Goal: Register for event/course

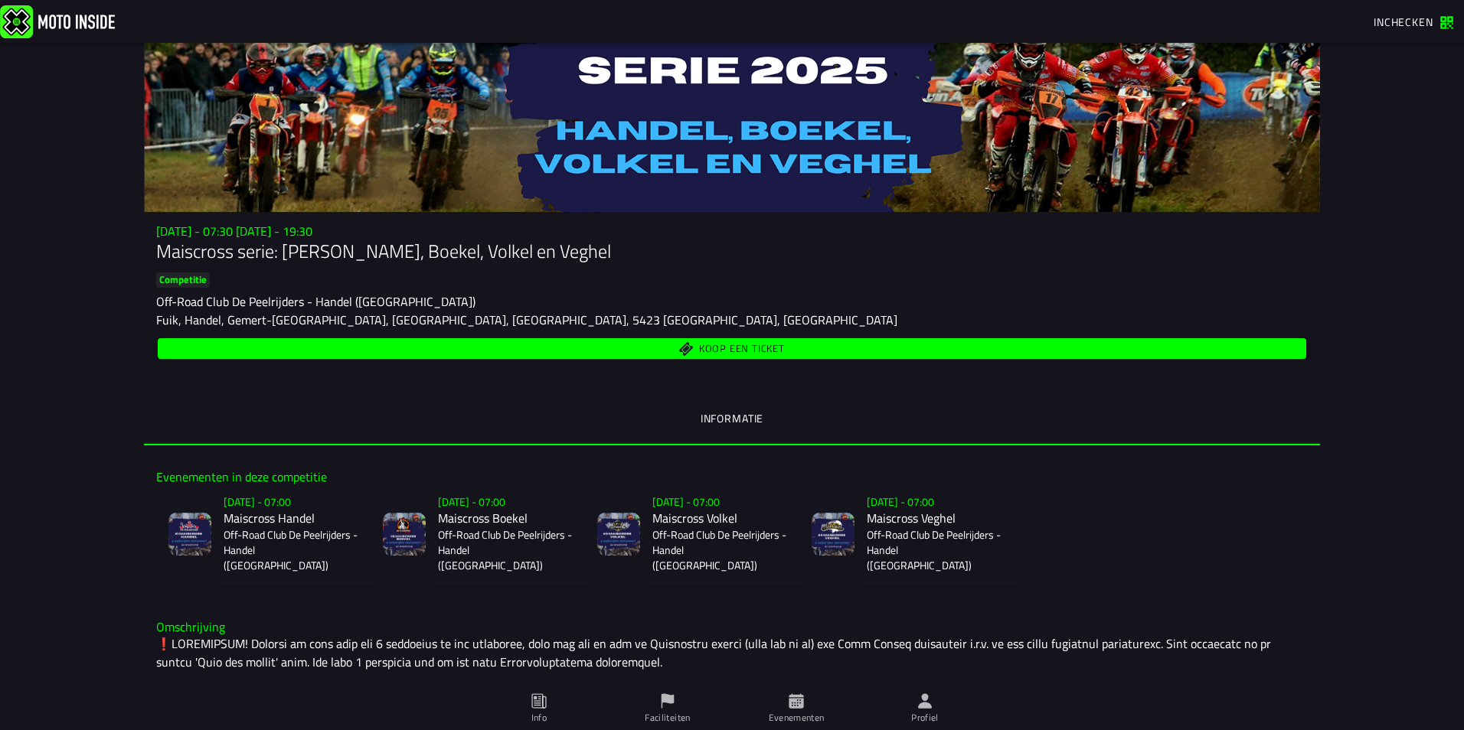
scroll to position [77, 0]
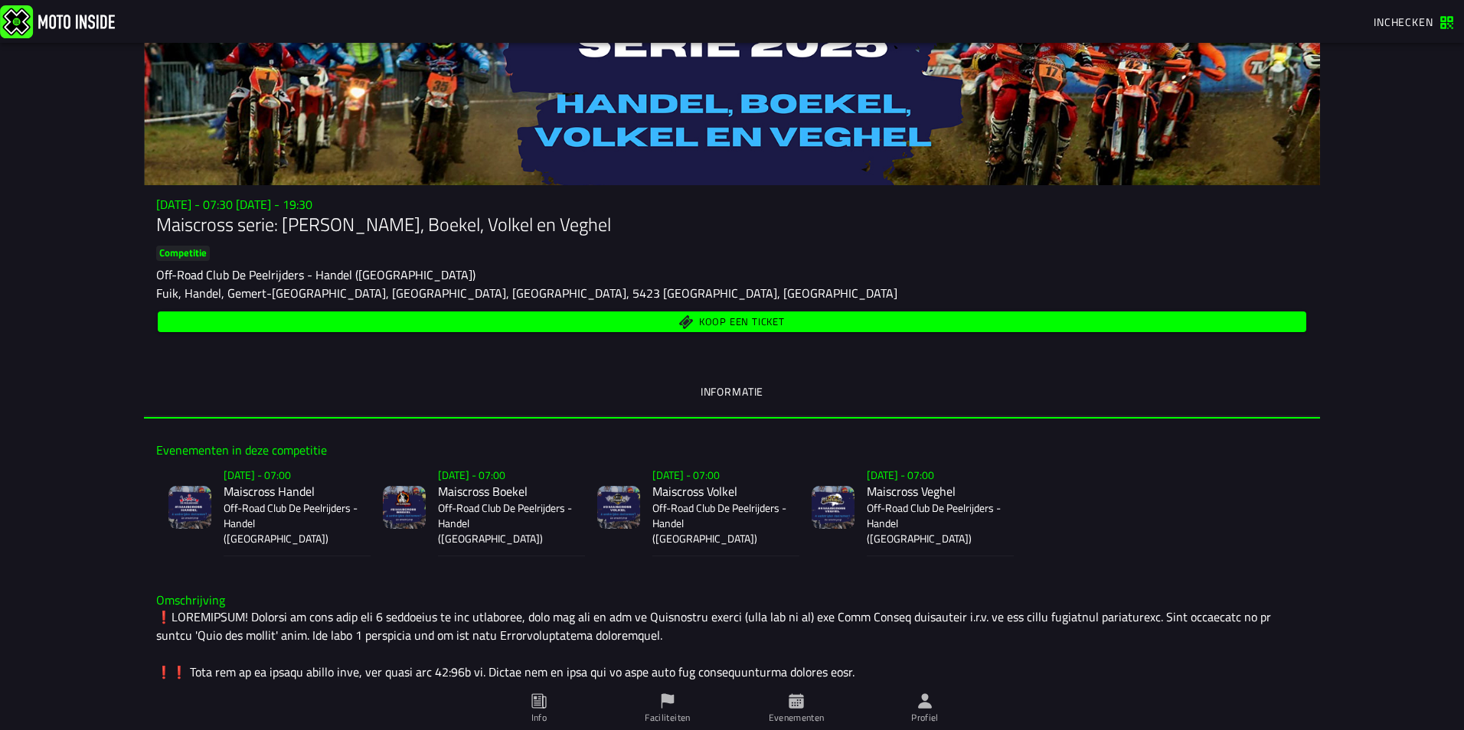
click at [458, 487] on h2 "Maiscross Boekel" at bounding box center [505, 492] width 135 height 15
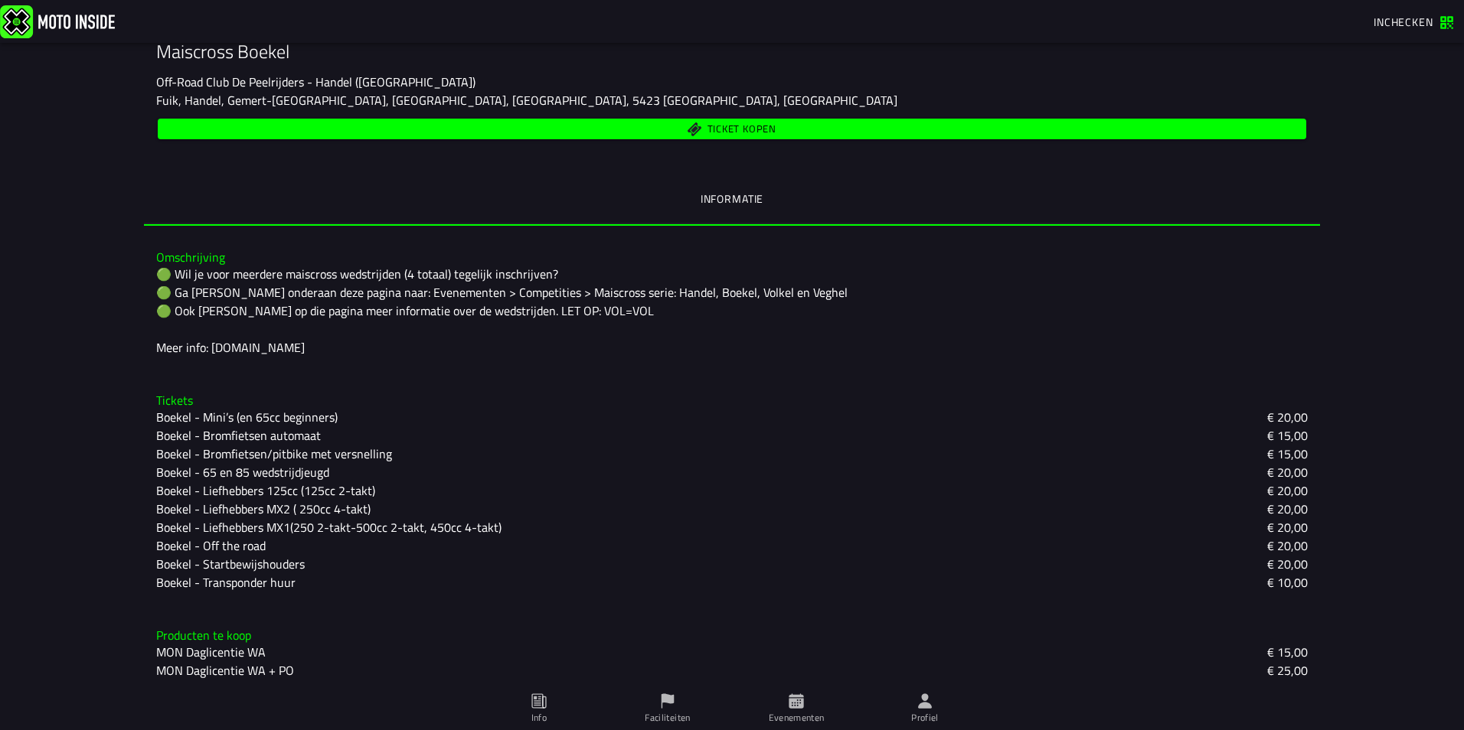
scroll to position [254, 0]
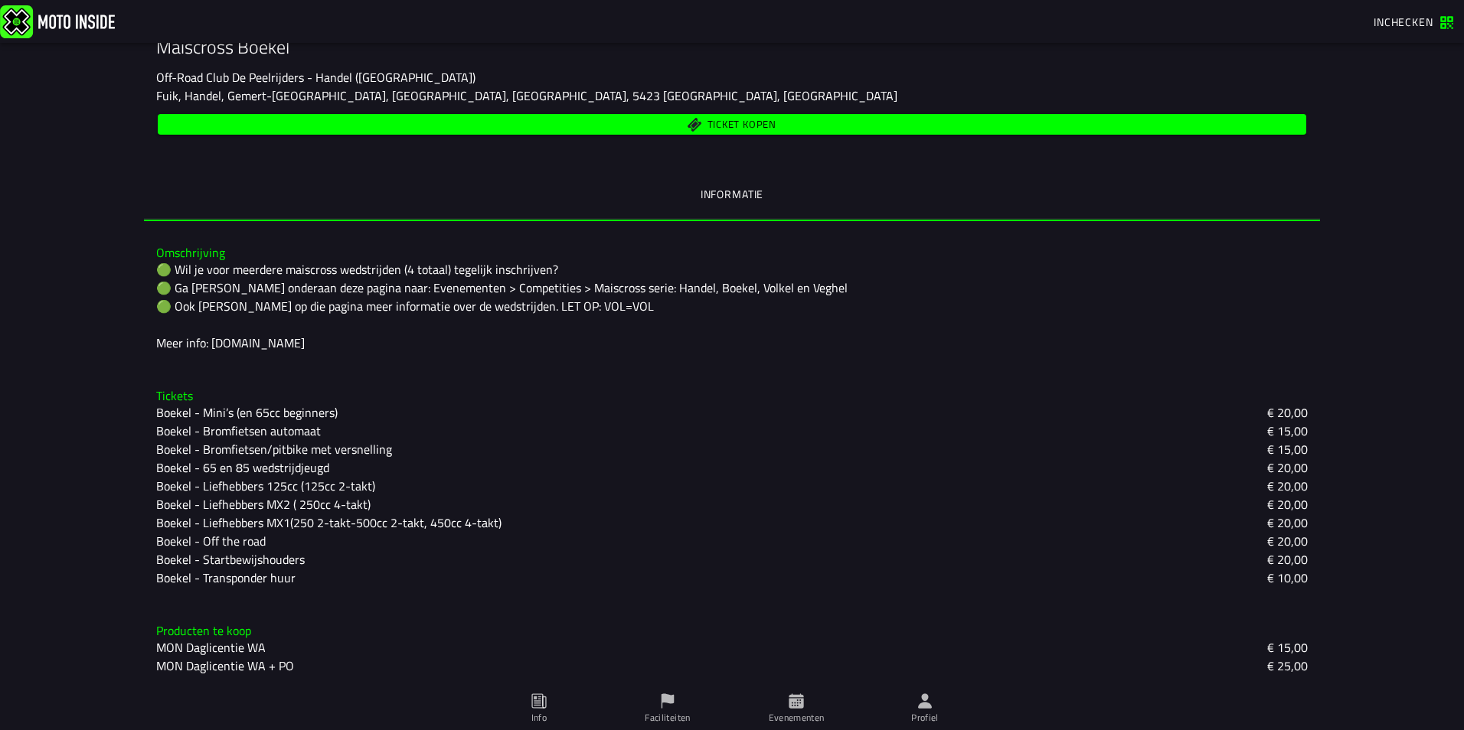
click at [0, 0] on slot "Boekel - Off the road" at bounding box center [0, 0] width 0 height 0
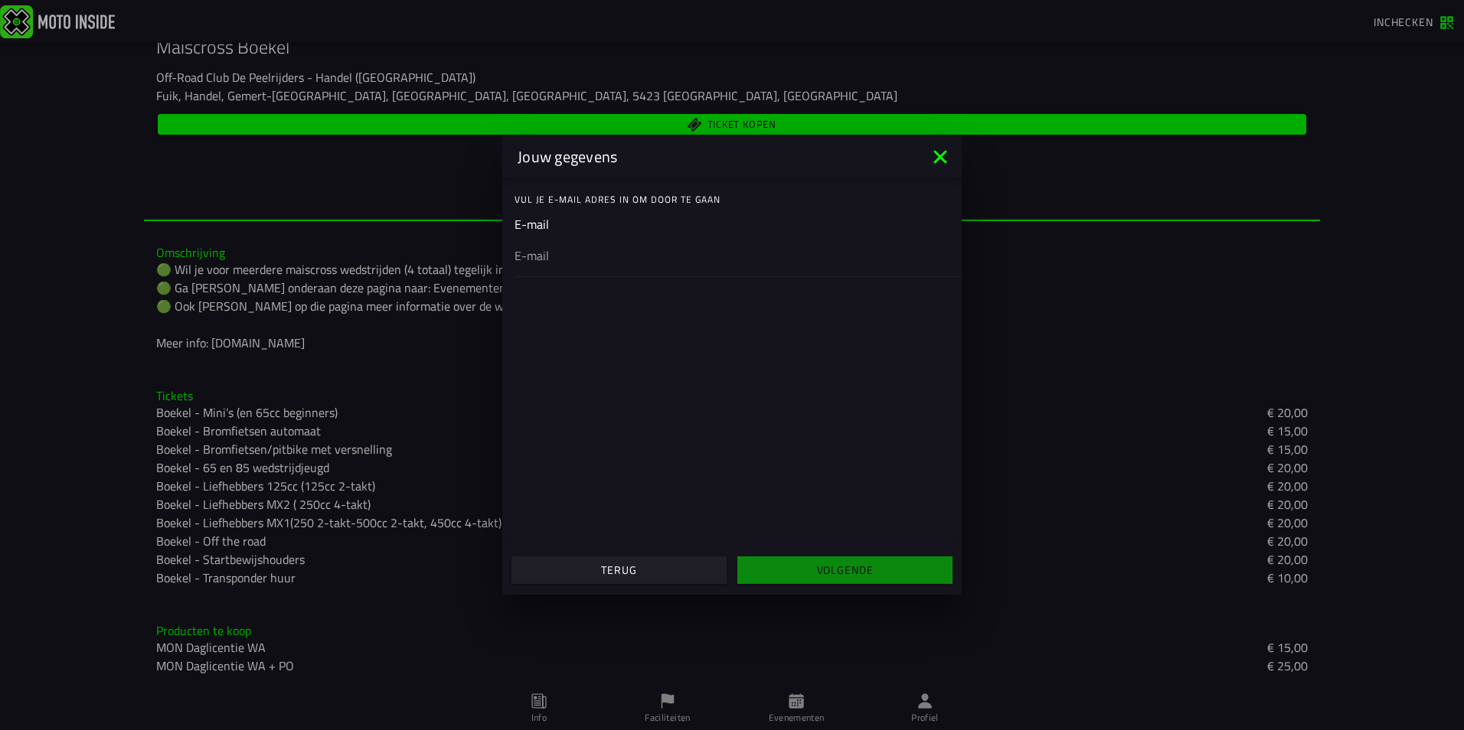
click at [606, 231] on ion-input "E-mail" at bounding box center [731, 245] width 435 height 61
click at [539, 263] on input "email" at bounding box center [731, 256] width 435 height 18
type input "[EMAIL_ADDRESS][DOMAIN_NAME]"
click at [0, 0] on slot "Volgende" at bounding box center [0, 0] width 0 height 0
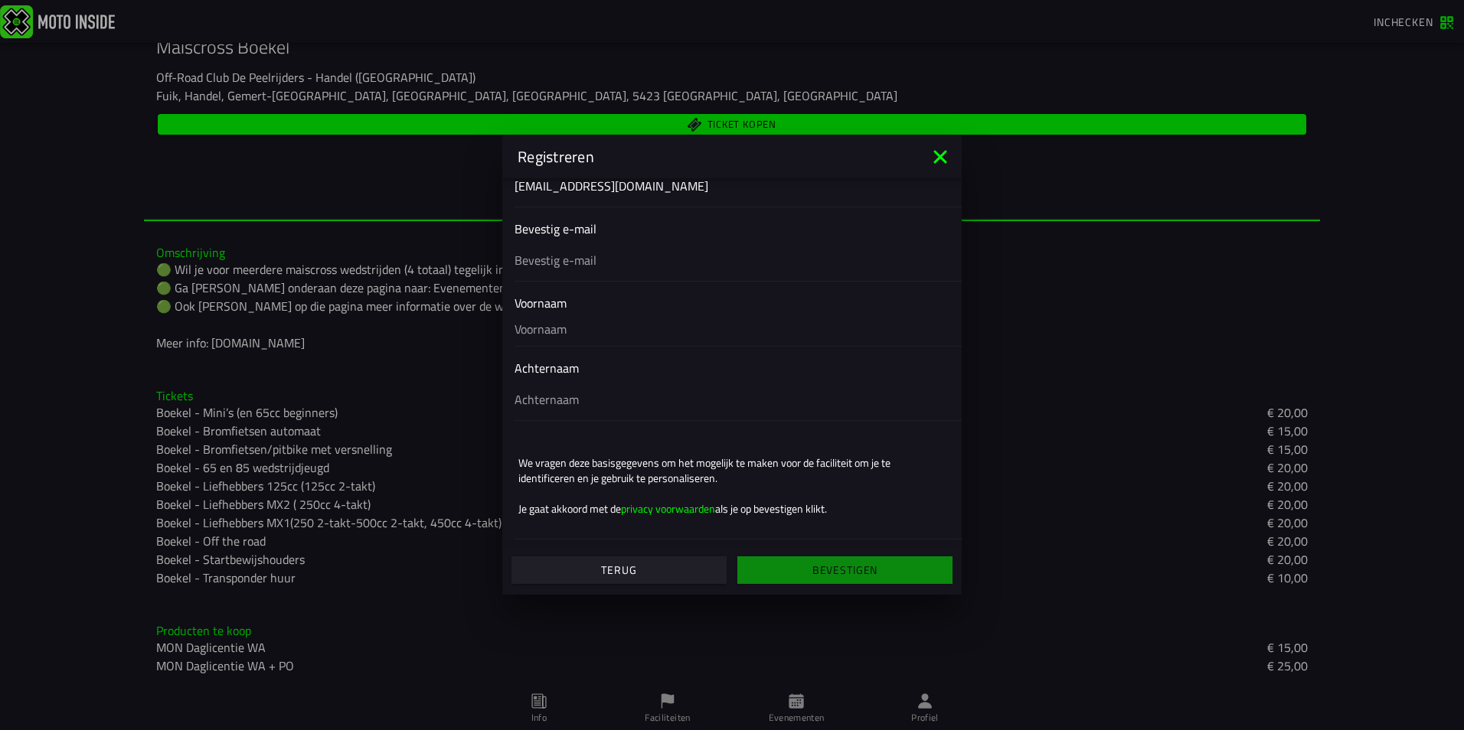
scroll to position [0, 0]
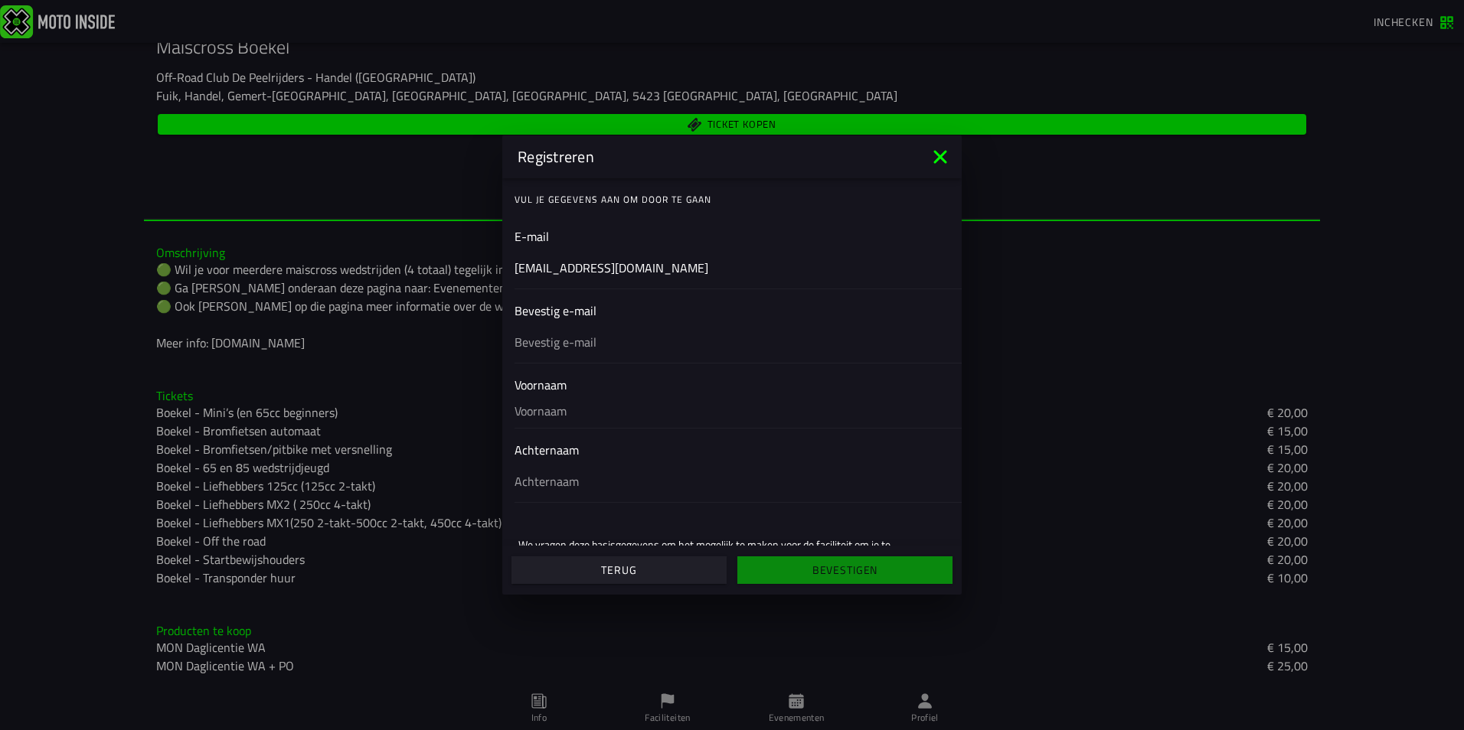
click at [557, 344] on input "text" at bounding box center [731, 342] width 435 height 18
type input "[EMAIL_ADDRESS][DOMAIN_NAME]"
type input "Maikel"
type input "[PERSON_NAME]"
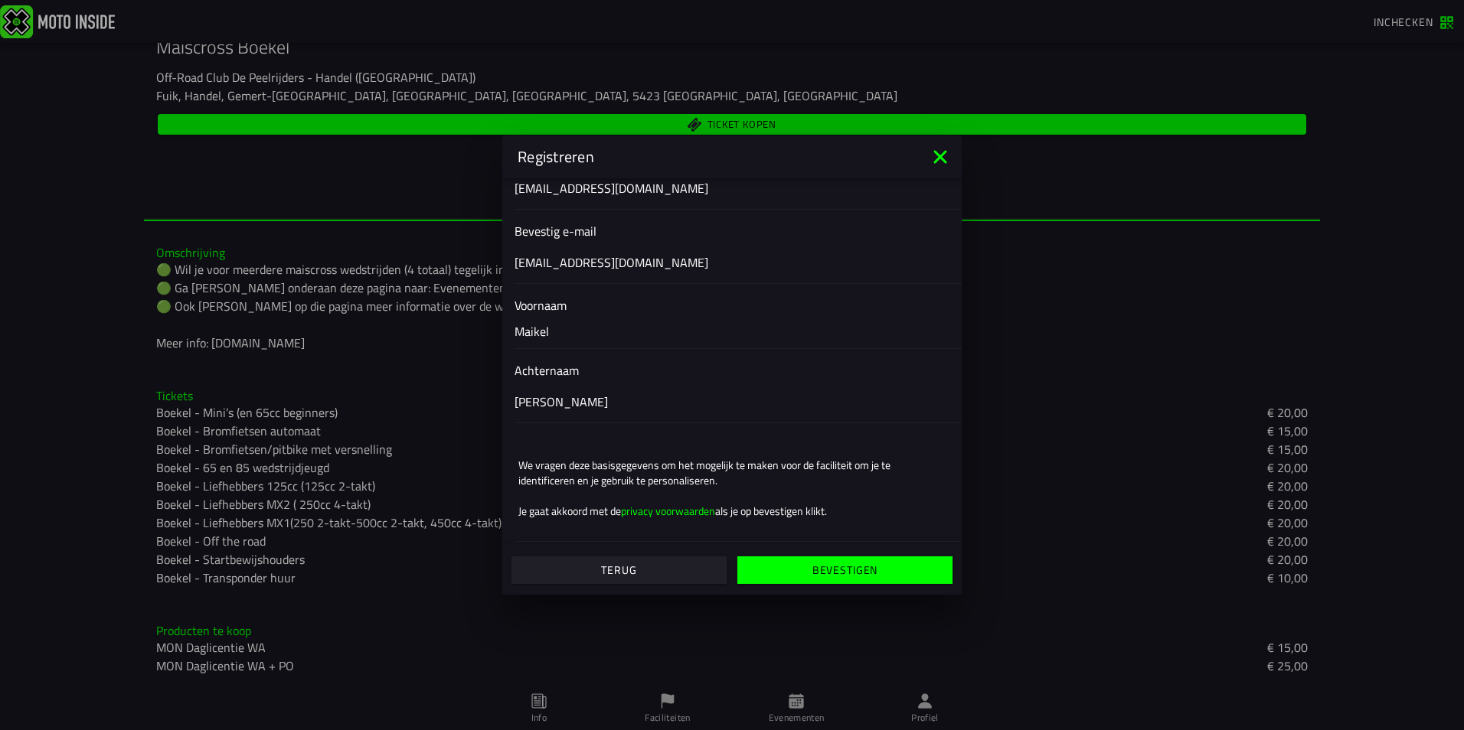
scroll to position [82, 0]
click at [0, 0] on slot "Bevestigen" at bounding box center [0, 0] width 0 height 0
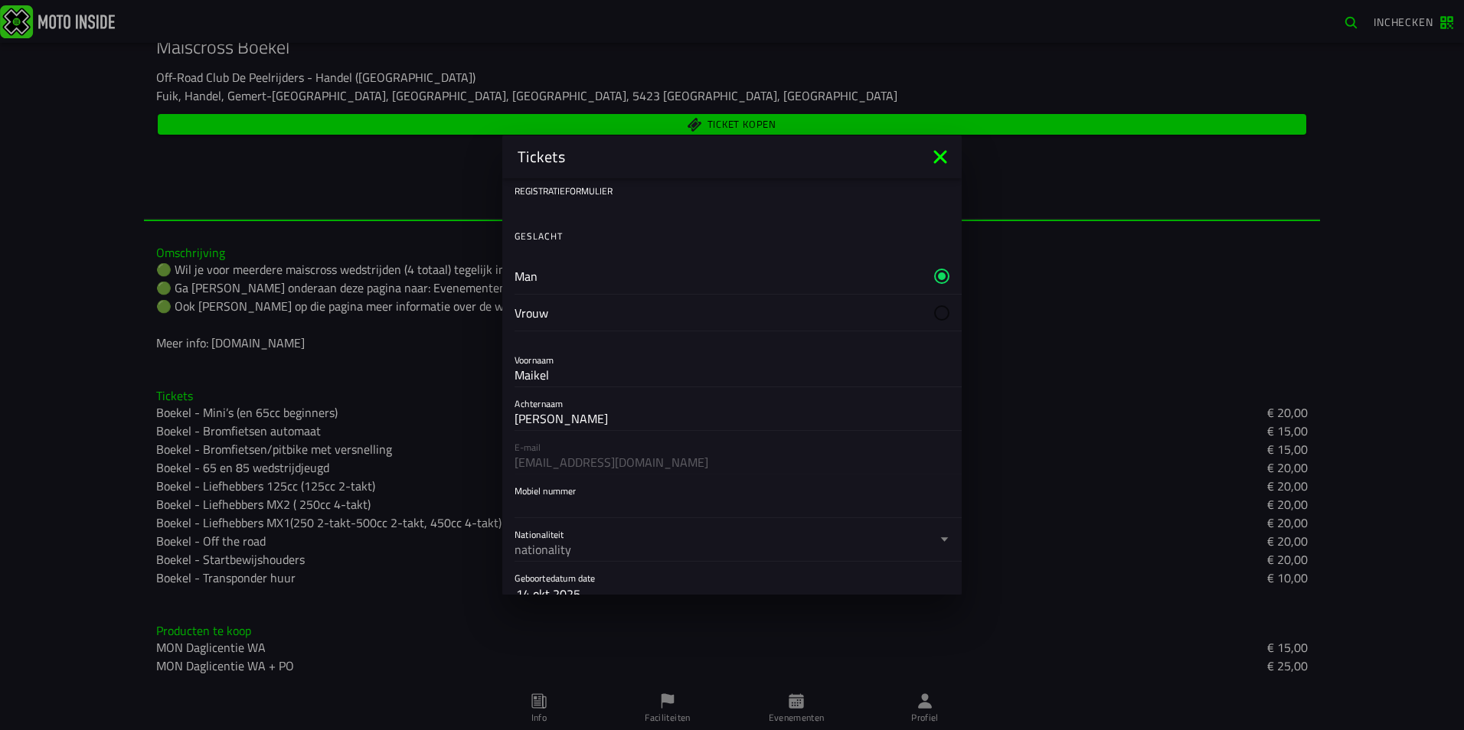
click at [330, 378] on ion-backdrop at bounding box center [732, 365] width 1464 height 730
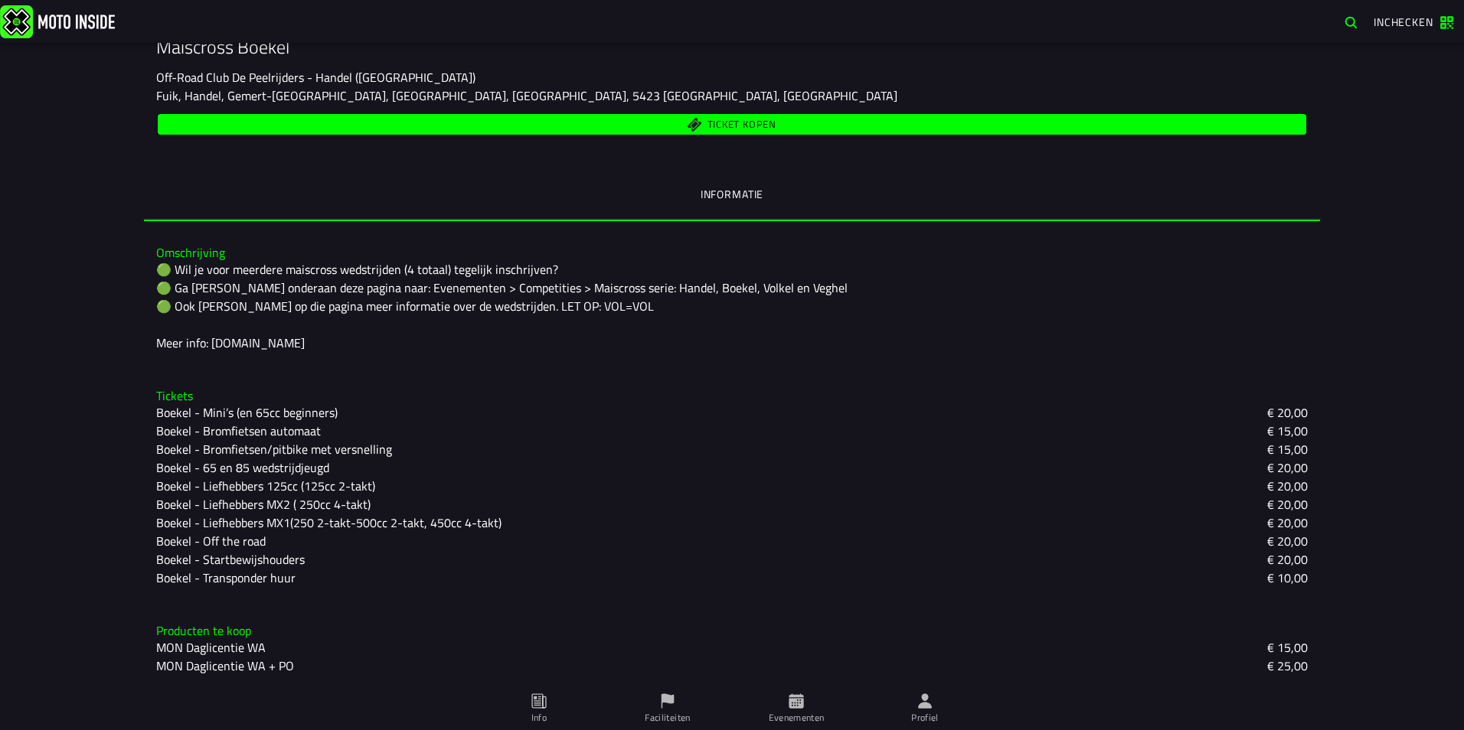
click at [0, 0] on slot "Boekel - Off the road" at bounding box center [0, 0] width 0 height 0
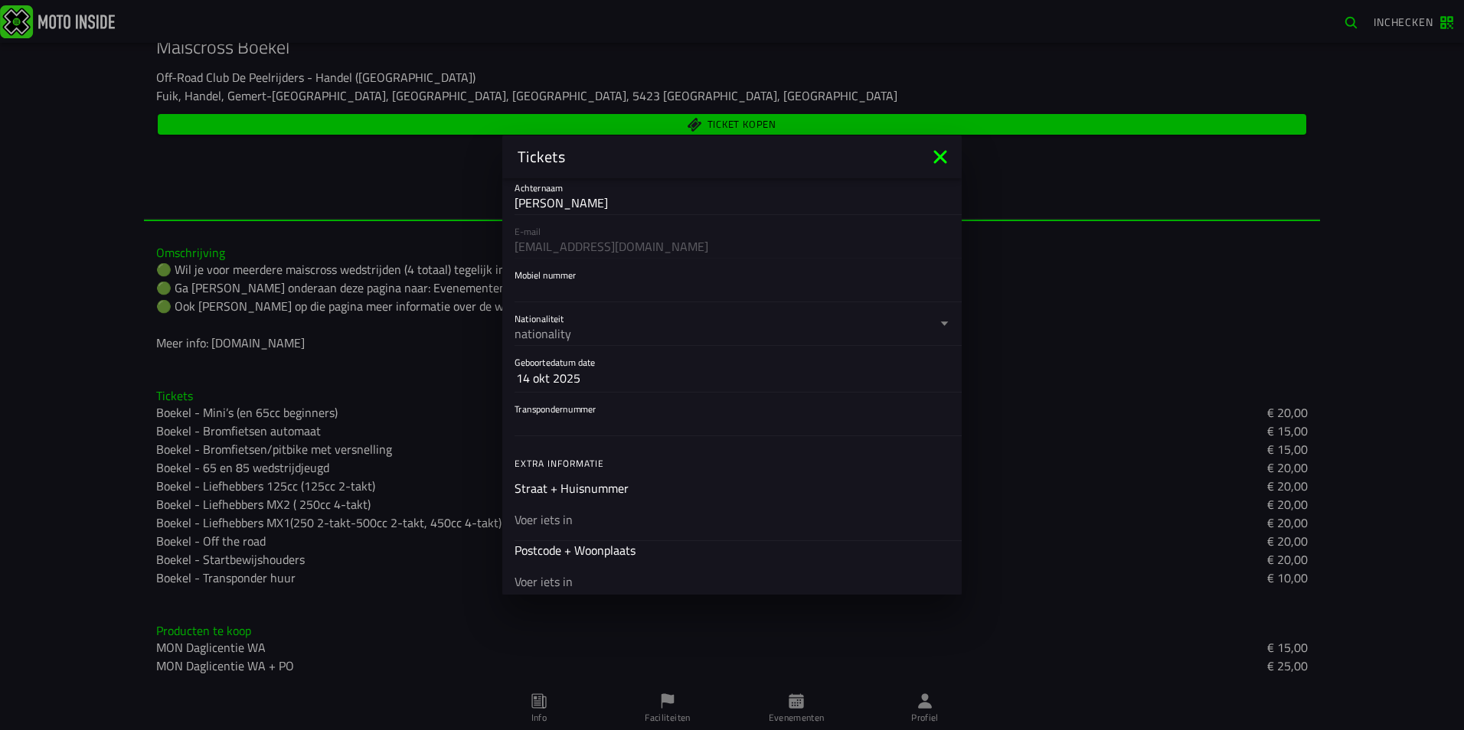
scroll to position [230, 0]
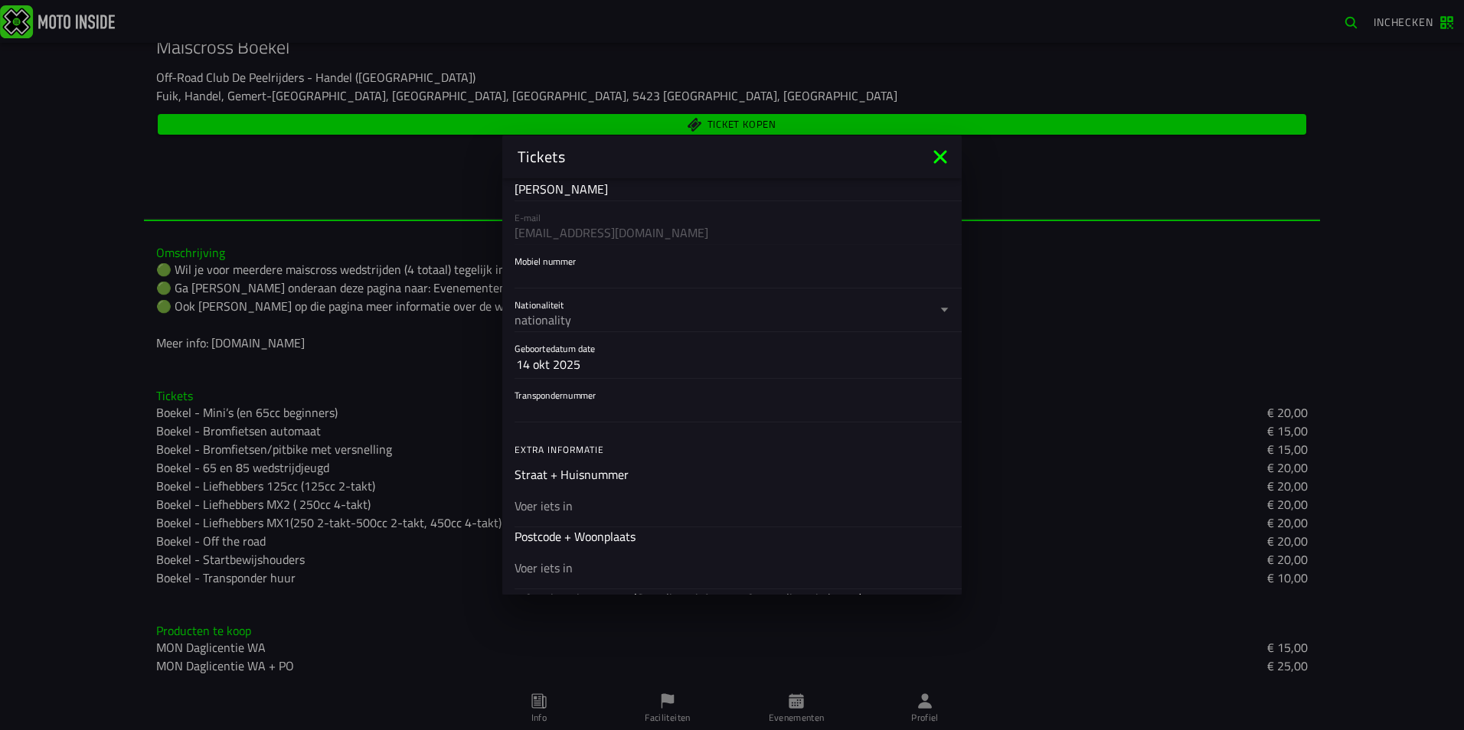
click at [550, 276] on input "Mobiel nummer" at bounding box center [731, 276] width 435 height 18
type input "0657921838"
click at [550, 317] on div "nationality" at bounding box center [725, 320] width 422 height 18
click at [550, 317] on button "Nationaliteit nationality" at bounding box center [731, 310] width 435 height 43
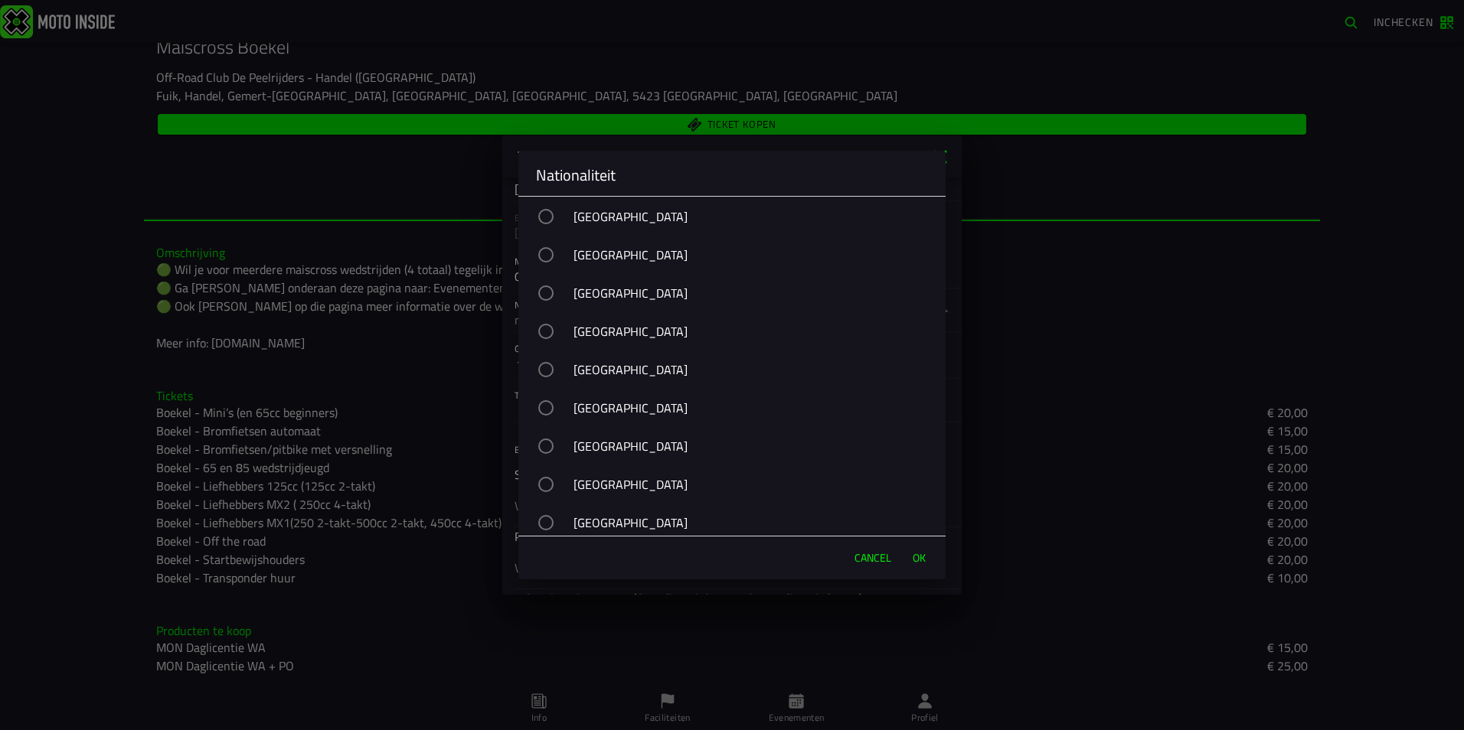
scroll to position [536, 0]
click at [1093, 195] on ion-backdrop at bounding box center [732, 365] width 1464 height 730
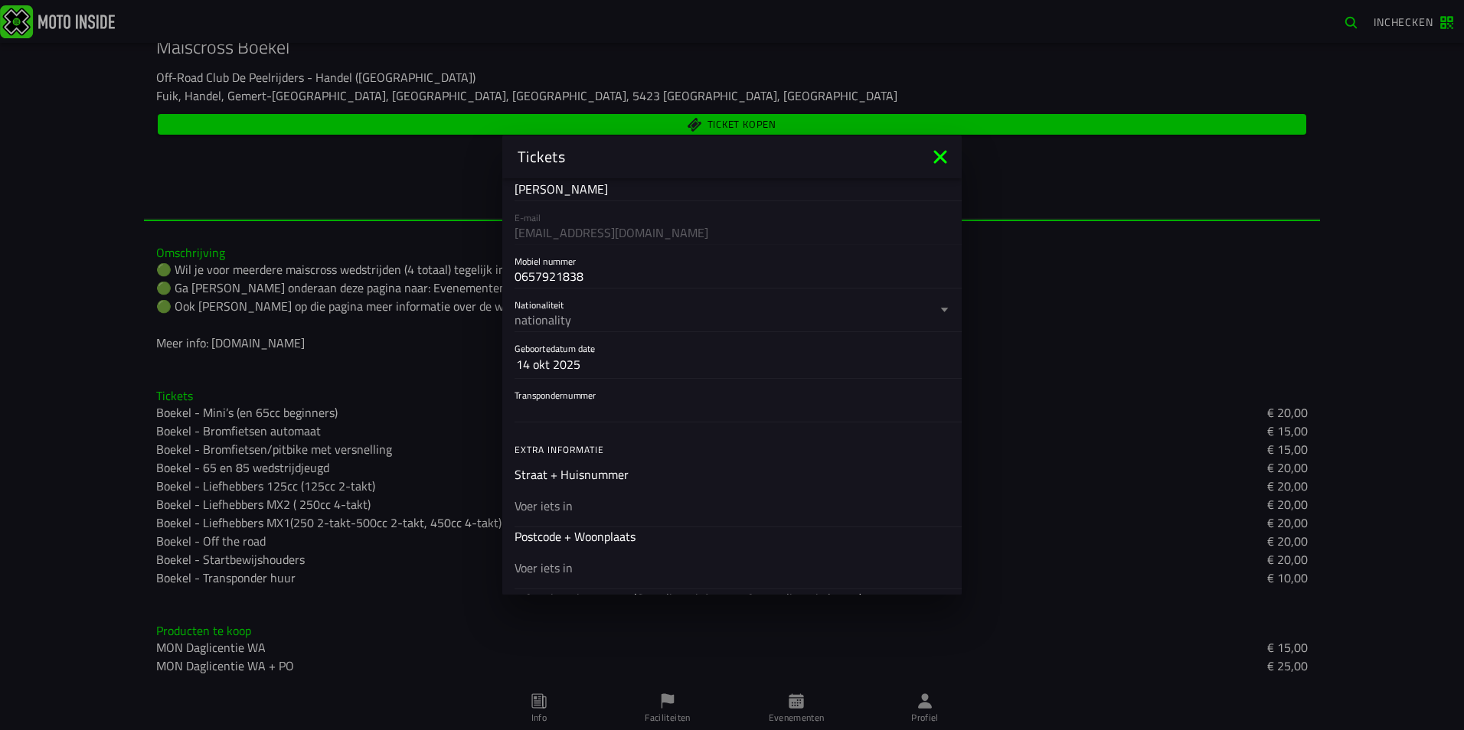
click at [1401, 17] on ion-backdrop at bounding box center [732, 365] width 1464 height 730
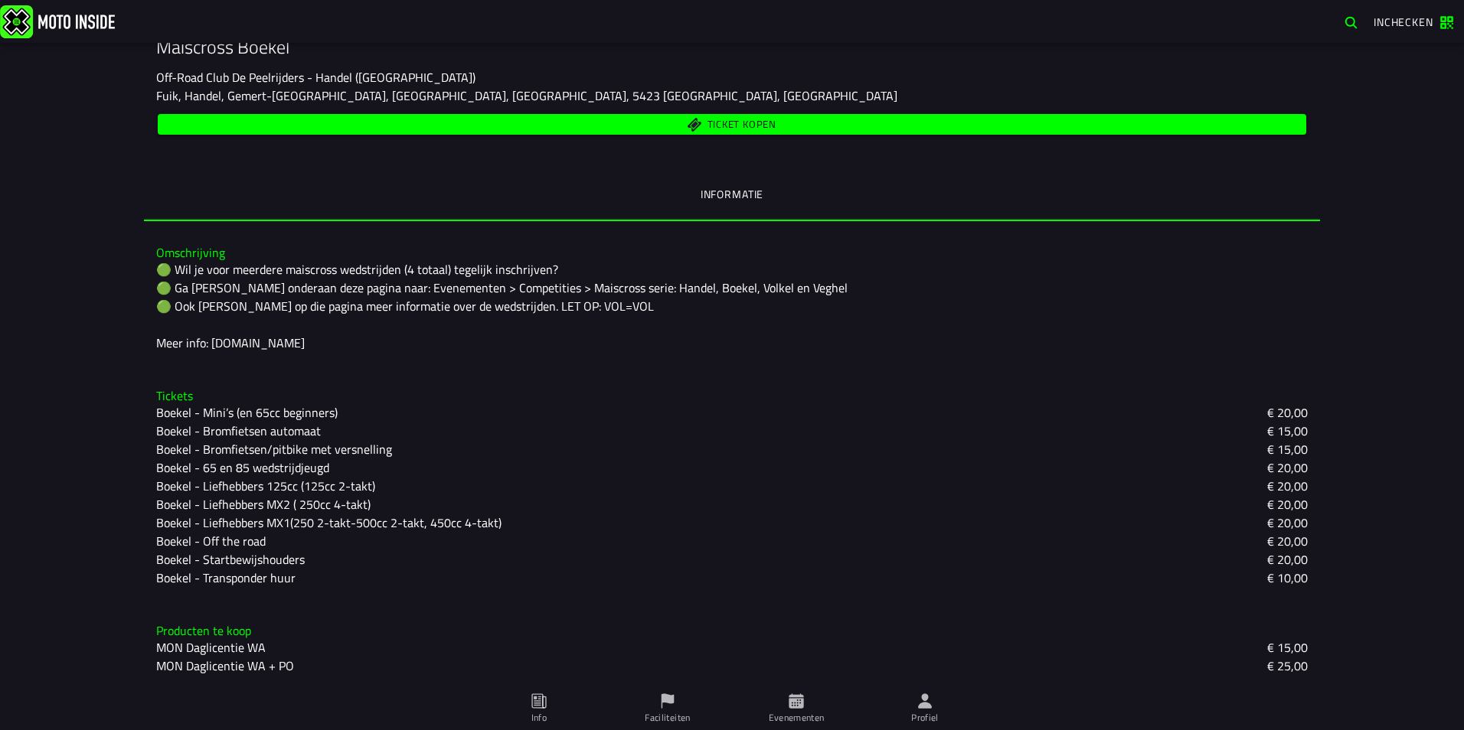
click at [1390, 21] on span "Inchecken" at bounding box center [1403, 22] width 60 height 16
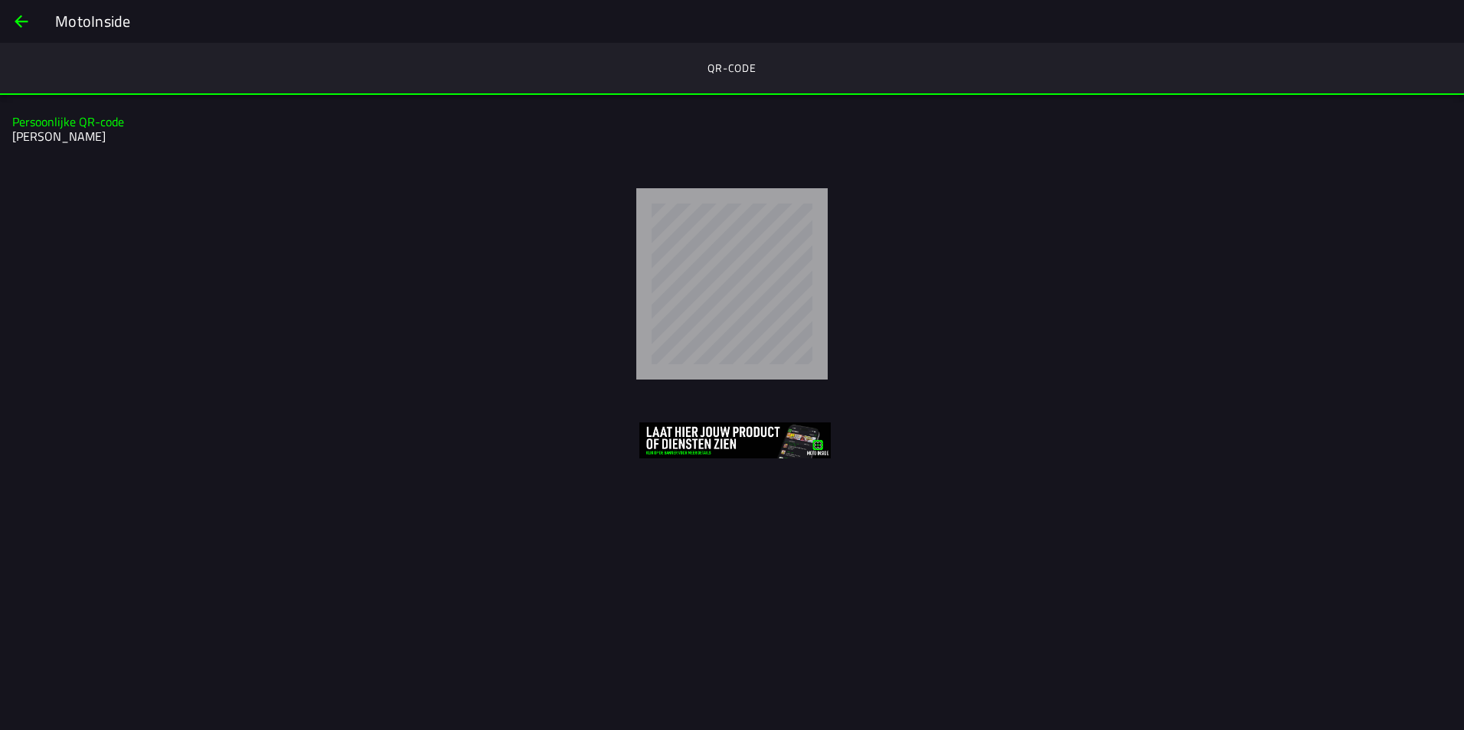
click at [22, 15] on span "back" at bounding box center [21, 21] width 18 height 37
